Goal: Communication & Community: Share content

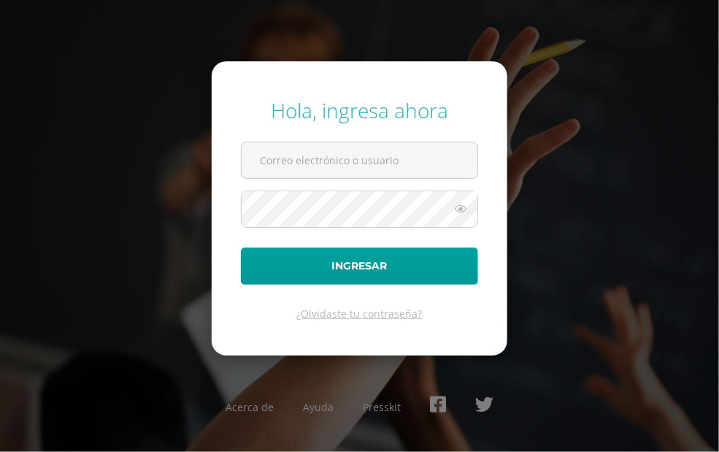
type input "[EMAIL_ADDRESS][DOMAIN_NAME]"
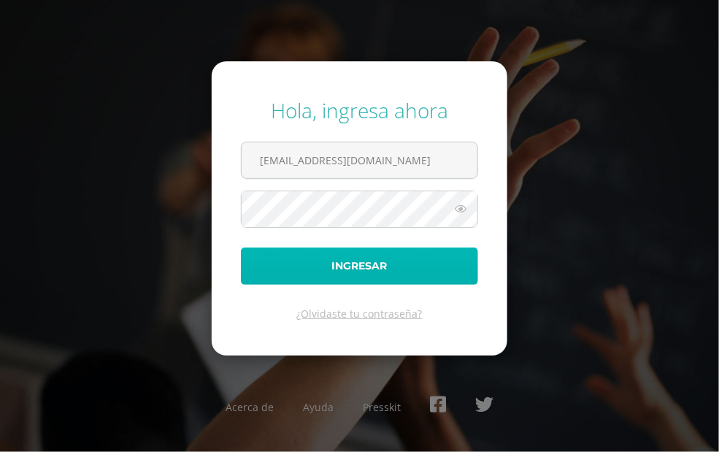
click at [301, 270] on button "Ingresar" at bounding box center [359, 265] width 237 height 37
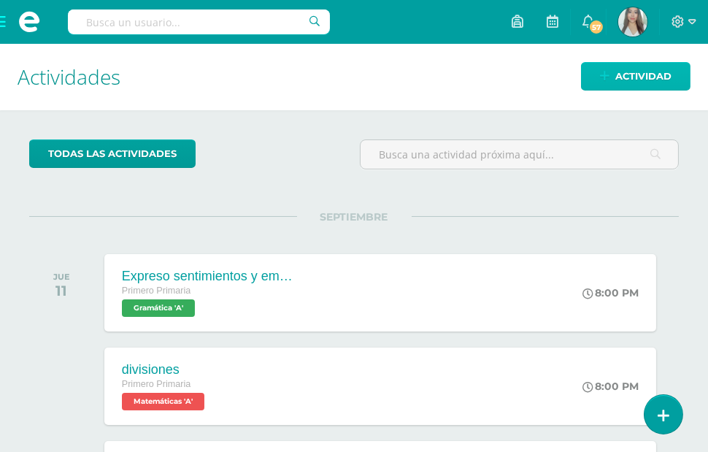
click at [640, 73] on span "Actividad" at bounding box center [643, 76] width 56 height 27
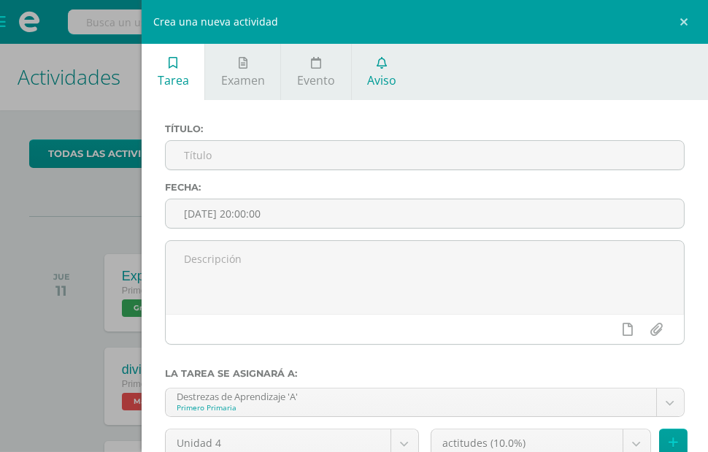
click at [387, 64] on icon at bounding box center [381, 63] width 10 height 12
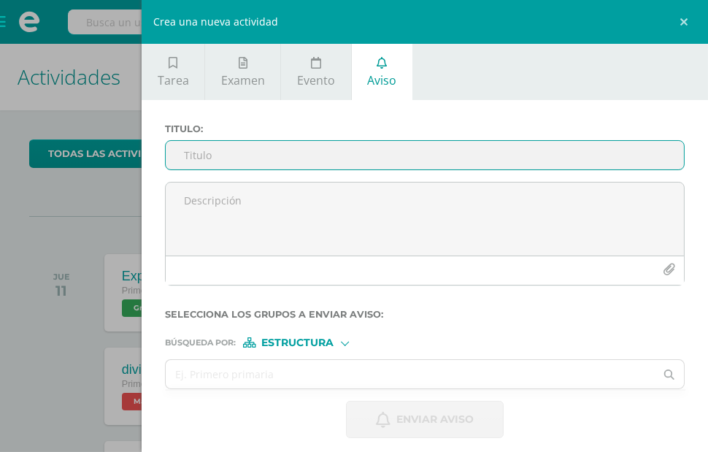
click at [280, 160] on input "Titulo :" at bounding box center [425, 155] width 518 height 28
type input "d"
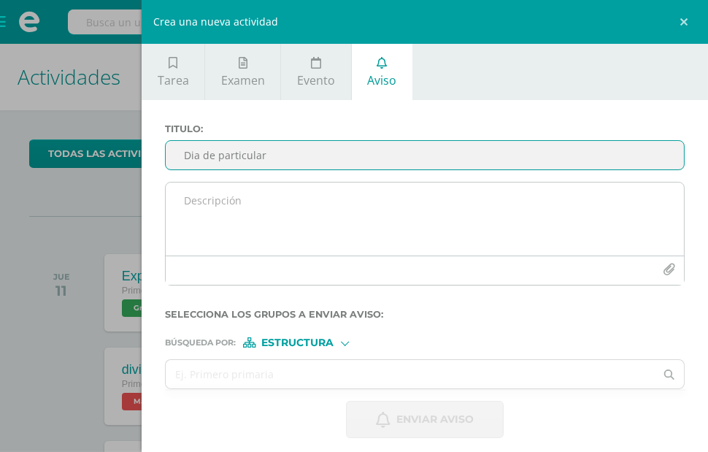
type input "Dia de particular"
click at [279, 225] on textarea at bounding box center [425, 218] width 518 height 73
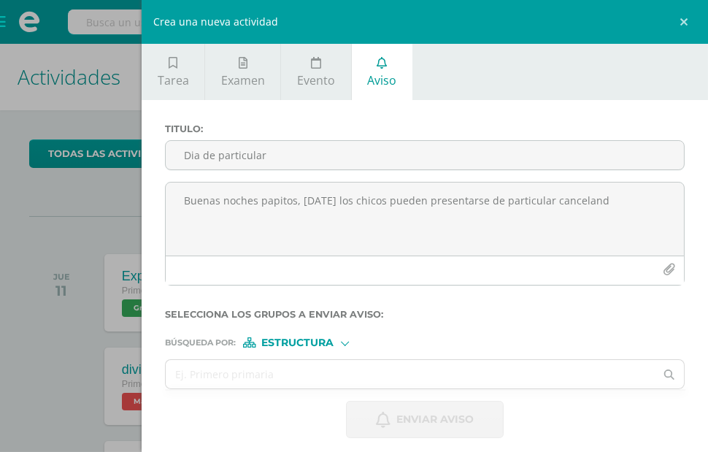
scroll to position [9, 0]
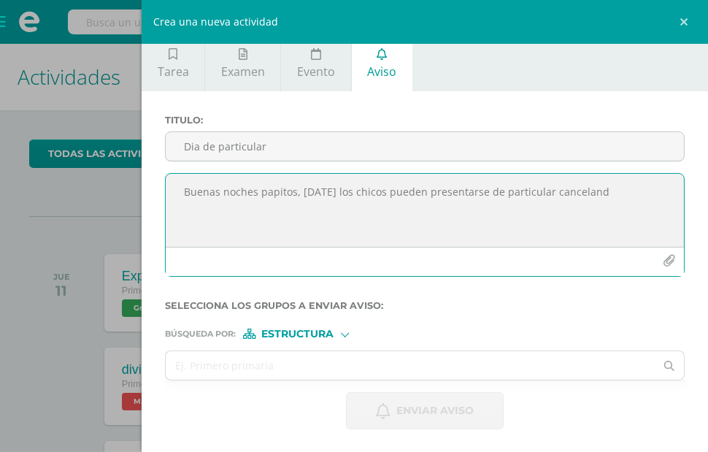
click at [312, 209] on textarea "Buenas noches papitos, [DATE] los chicos pueden presentarse de particular cance…" at bounding box center [425, 210] width 518 height 73
type textarea "Buenas noches papitos, [DATE] los chicos pueden presentarse de particular cance…"
click at [398, 366] on input "text" at bounding box center [410, 365] width 489 height 28
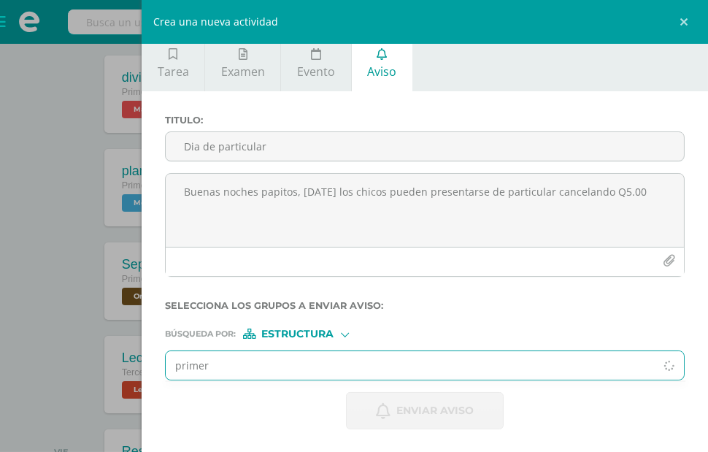
scroll to position [365, 0]
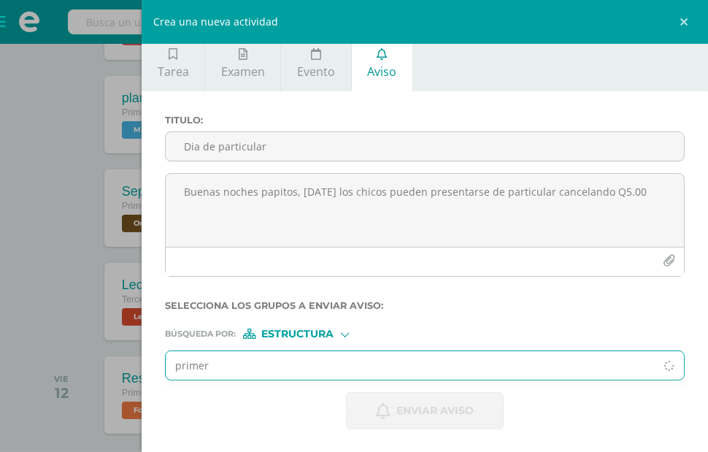
type input "primero"
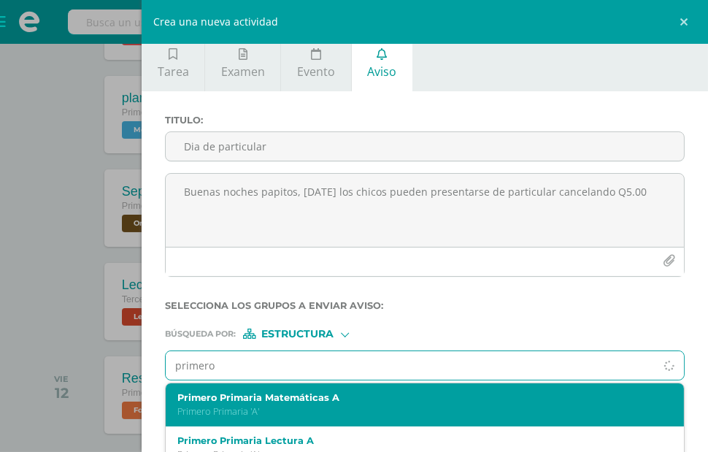
click at [430, 413] on p "Primero Primaria 'A'" at bounding box center [413, 411] width 473 height 12
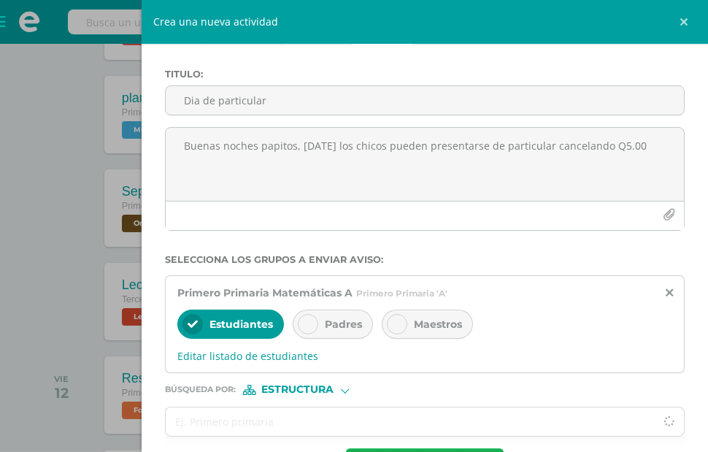
scroll to position [110, 0]
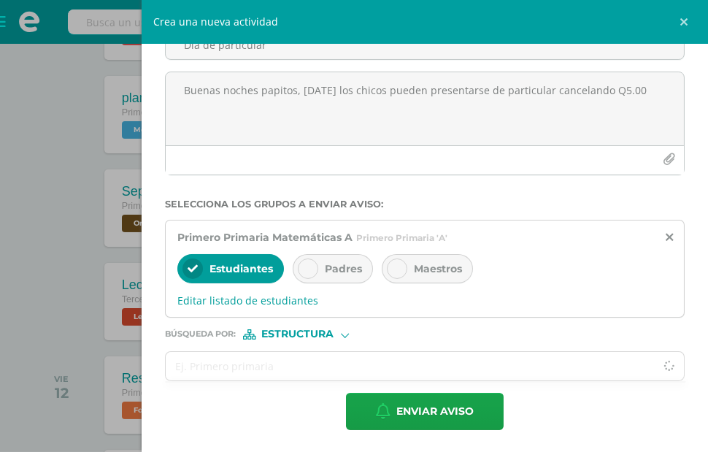
click at [373, 275] on div "Padres" at bounding box center [333, 268] width 80 height 29
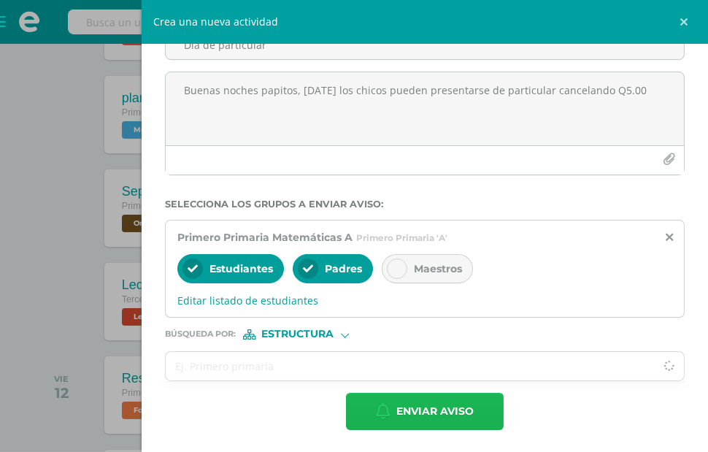
click at [472, 409] on span "Enviar aviso" at bounding box center [434, 411] width 77 height 36
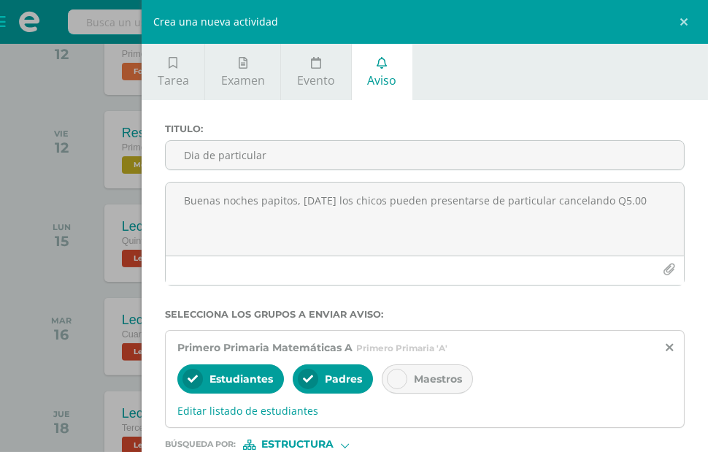
scroll to position [584, 0]
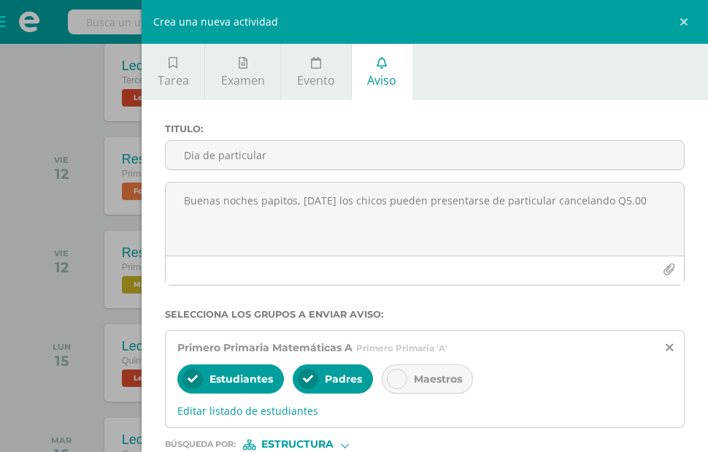
click at [156, 86] on div "Crea una nueva actividad Tarea Examen Evento Aviso Título: Fecha: [DATE] 20:00:…" at bounding box center [354, 226] width 708 height 452
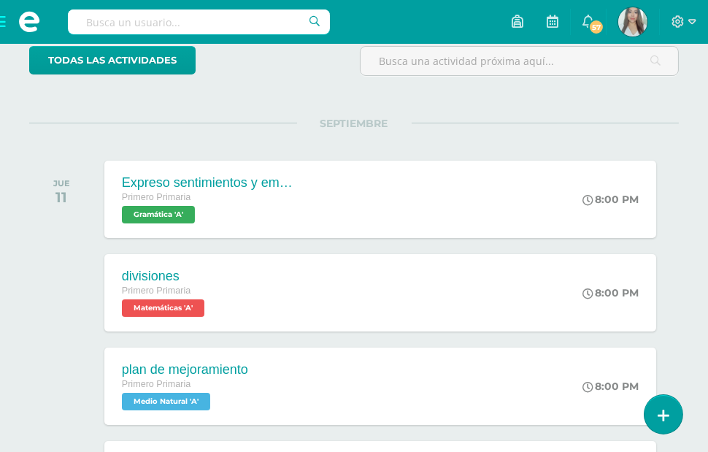
scroll to position [0, 0]
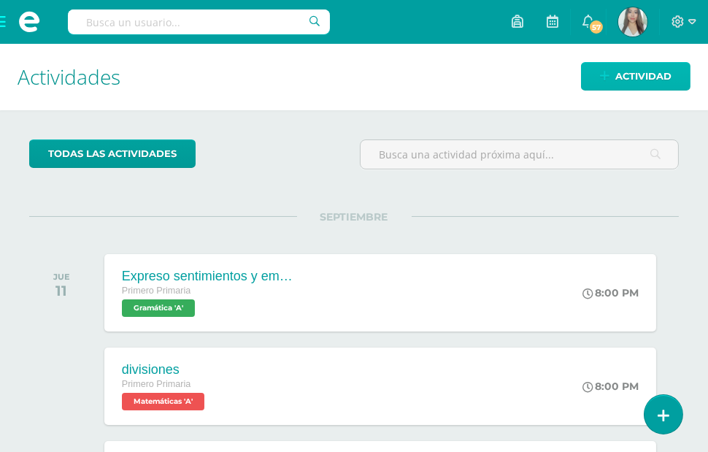
click at [622, 77] on span "Actividad" at bounding box center [643, 76] width 56 height 27
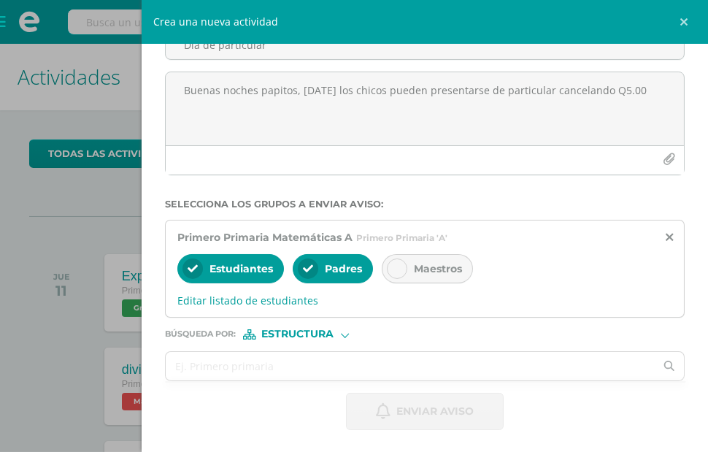
scroll to position [365, 0]
